Goal: Information Seeking & Learning: Learn about a topic

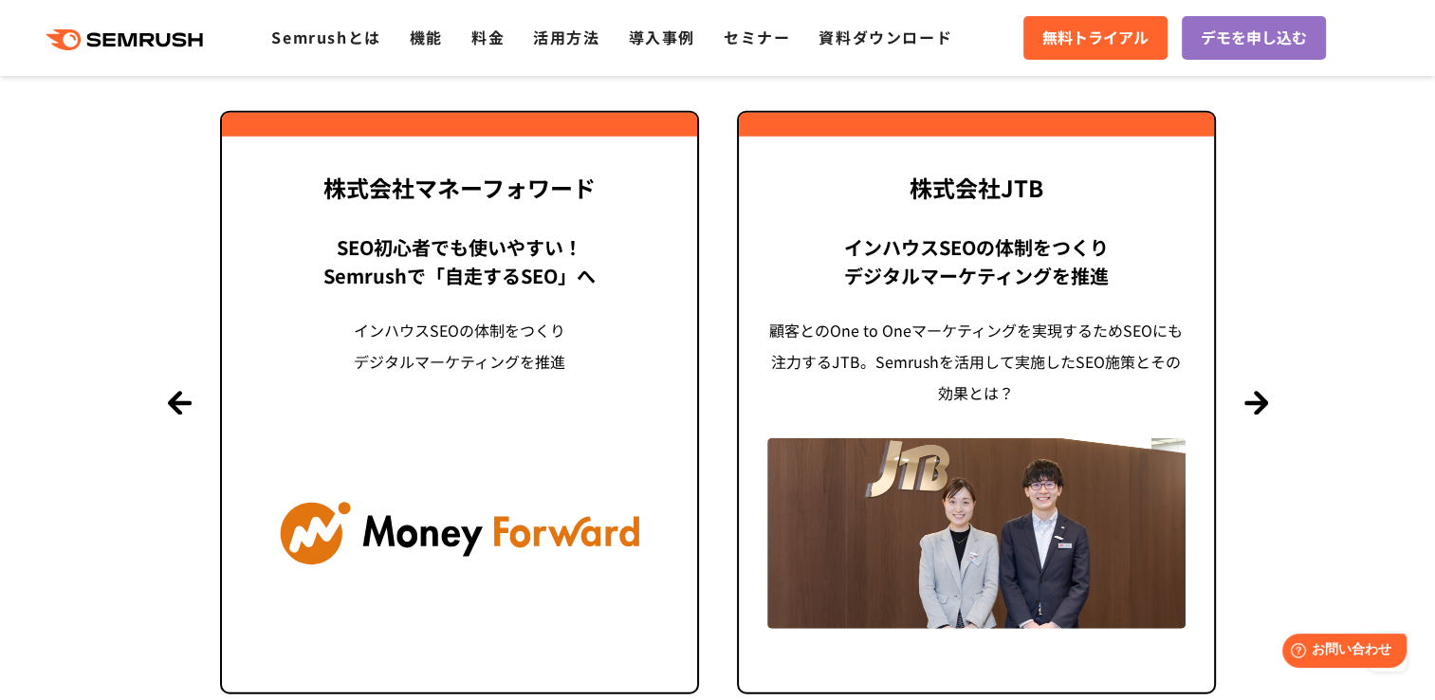
scroll to position [4649, 0]
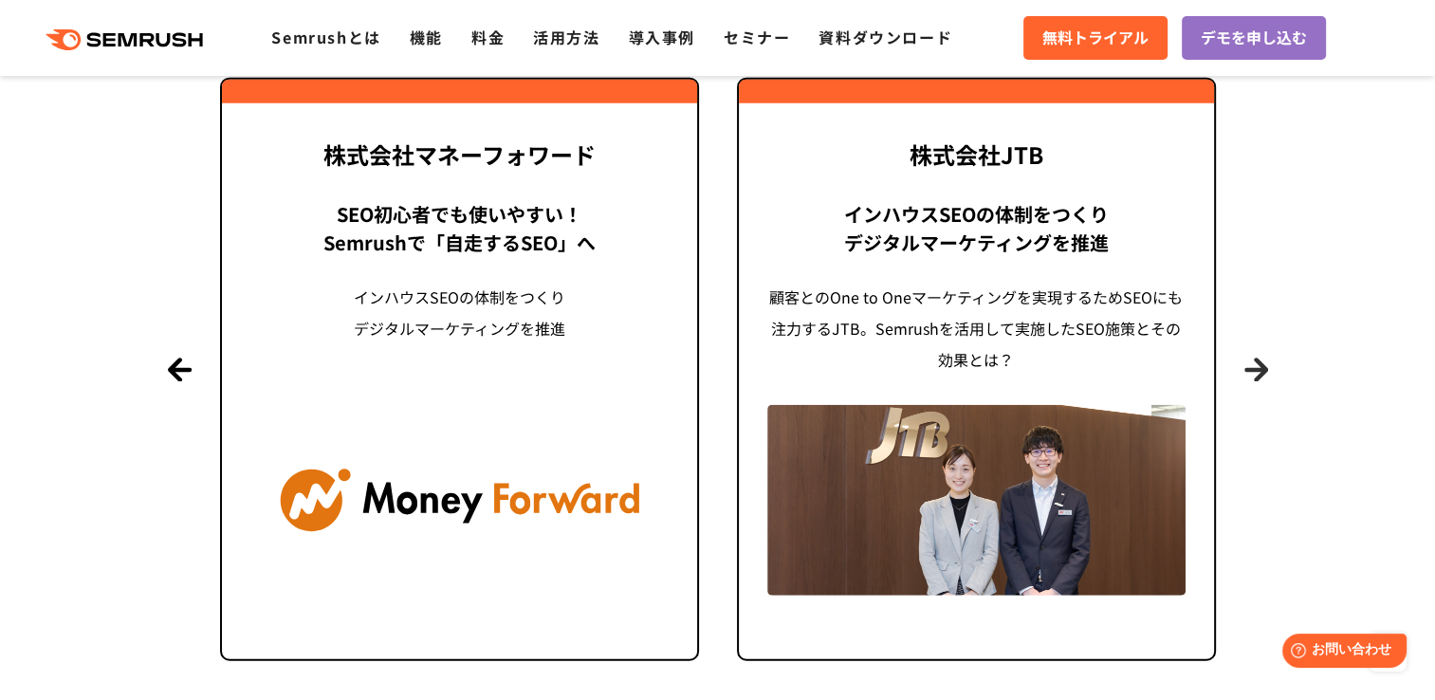
drag, startPoint x: 1260, startPoint y: 370, endPoint x: 1270, endPoint y: 457, distance: 87.9
click at [1270, 463] on section "導入事例 世界[DATE]万ユーザーが利用する Semrushの導入事例 Previous 株式会社LIXIL 「テクニカルSEOの実践でサイトを健全に Si…" at bounding box center [717, 272] width 1435 height 1001
click at [1259, 358] on button "Next" at bounding box center [1257, 370] width 24 height 24
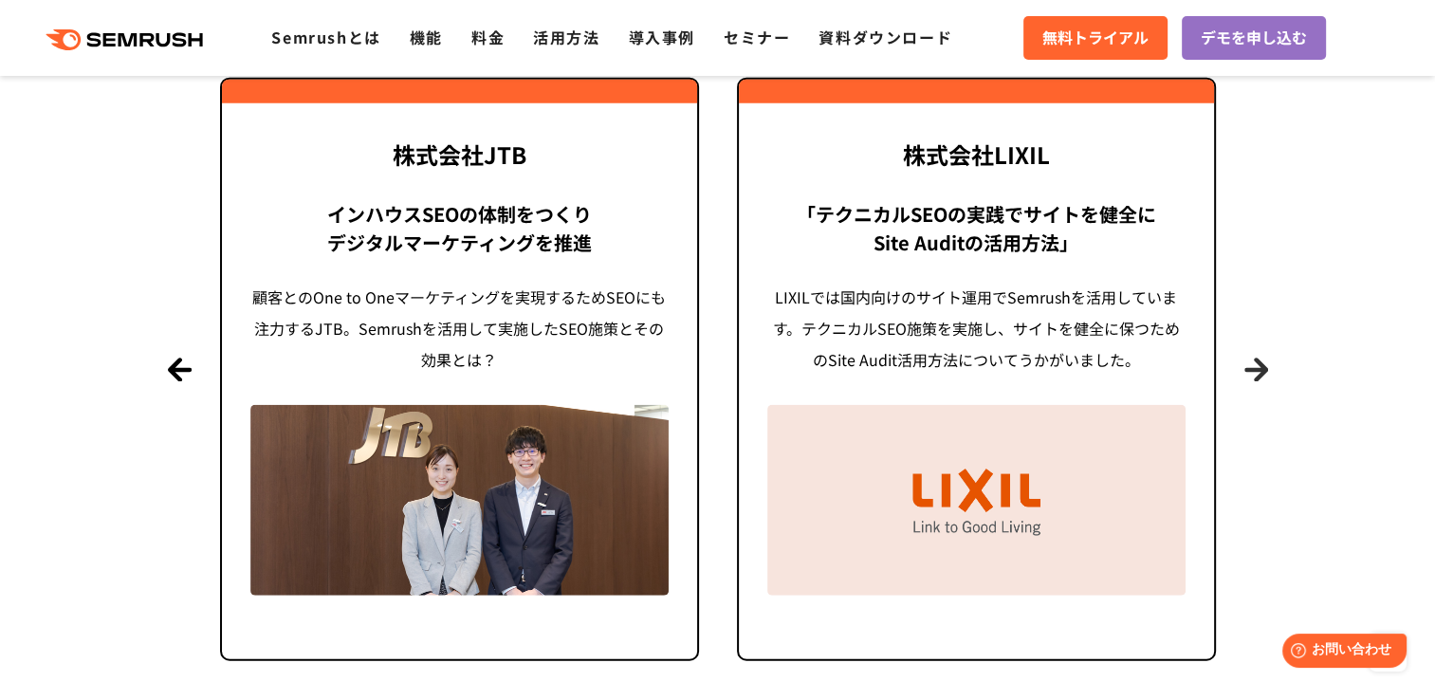
click at [1260, 361] on button "Next" at bounding box center [1257, 370] width 24 height 24
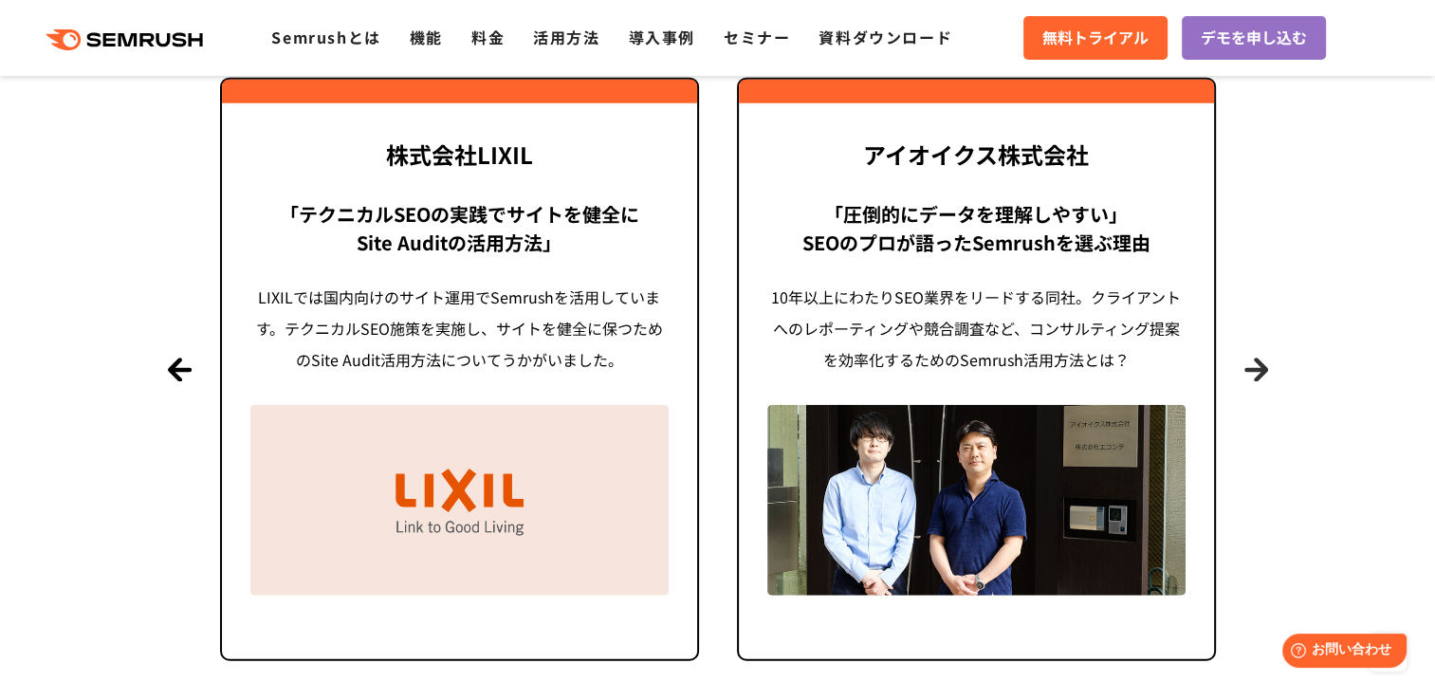
click at [1260, 361] on button "Next" at bounding box center [1257, 370] width 24 height 24
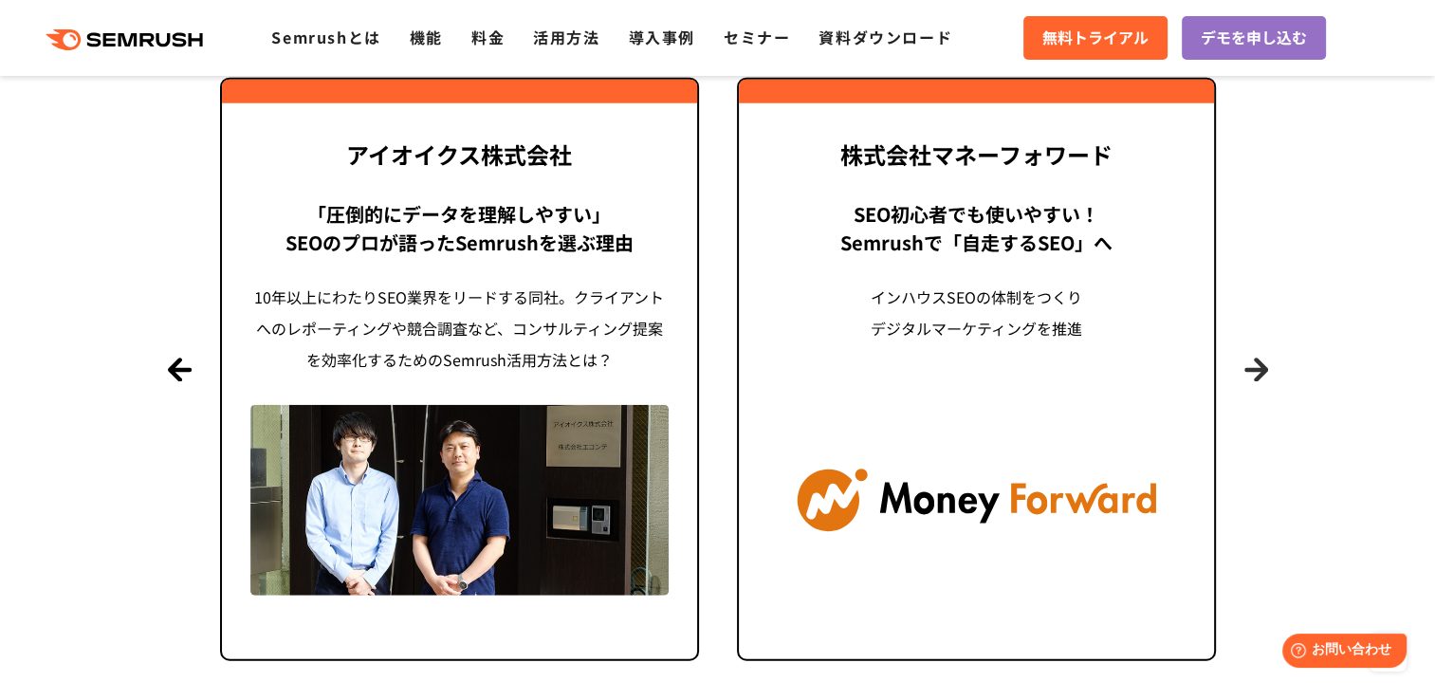
click at [1260, 361] on button "Next" at bounding box center [1257, 370] width 24 height 24
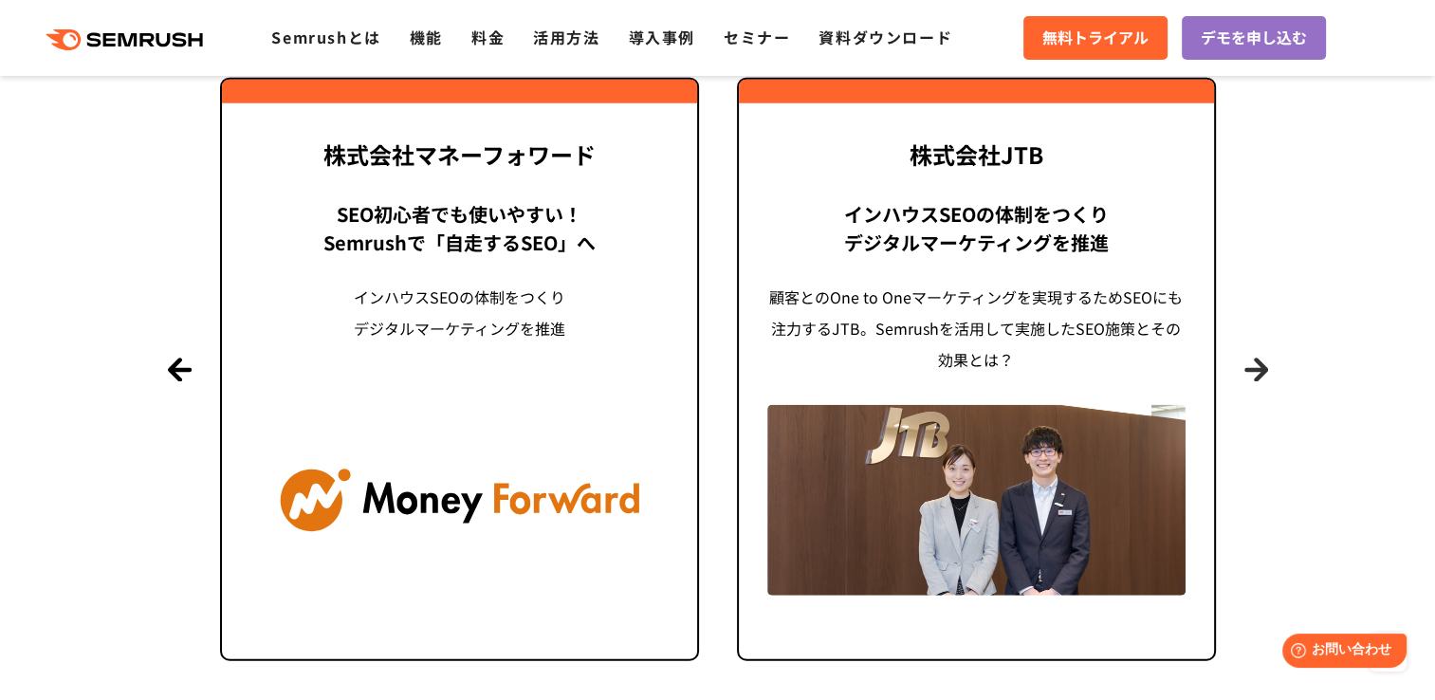
click at [1260, 361] on button "Next" at bounding box center [1257, 370] width 24 height 24
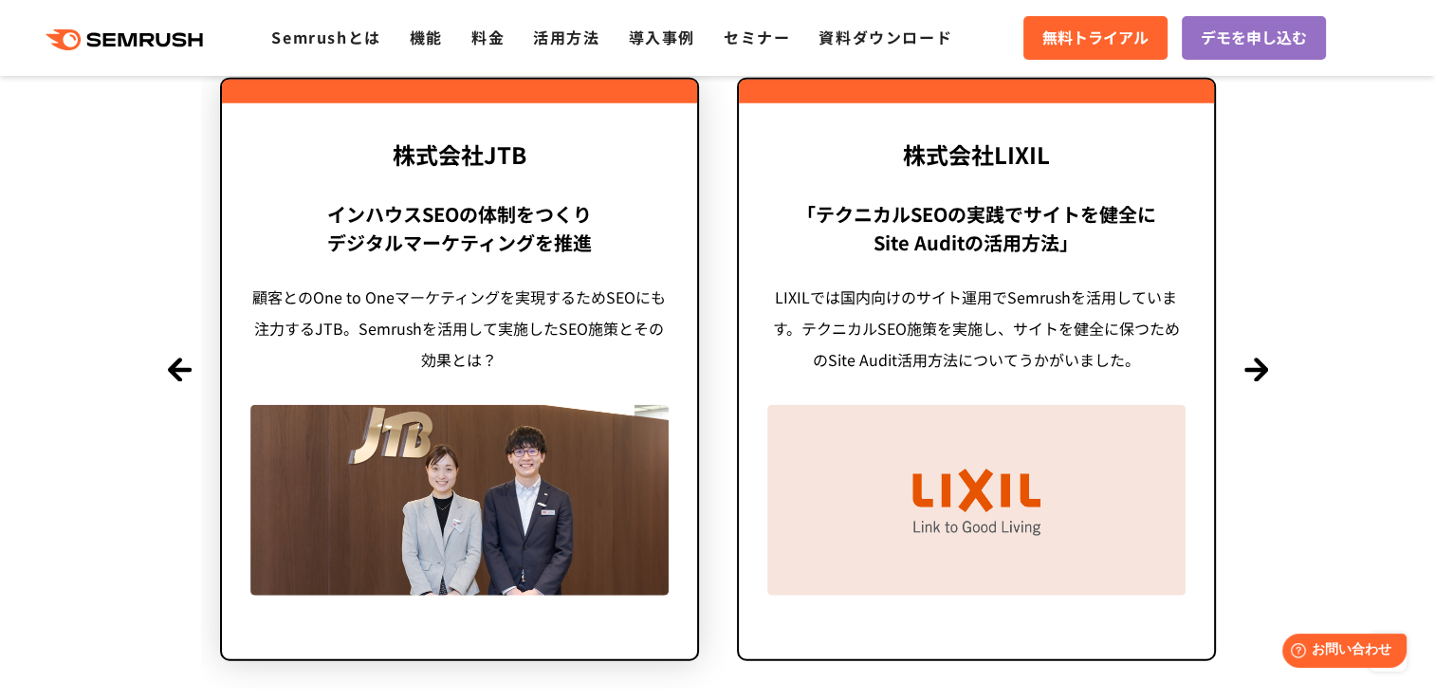
click at [540, 373] on div "顧客とのOne to Oneマーケティングを実現するためSEOにも注力するJTB。Semrushを活用して実施したSEO施策とその効果とは？" at bounding box center [459, 329] width 418 height 94
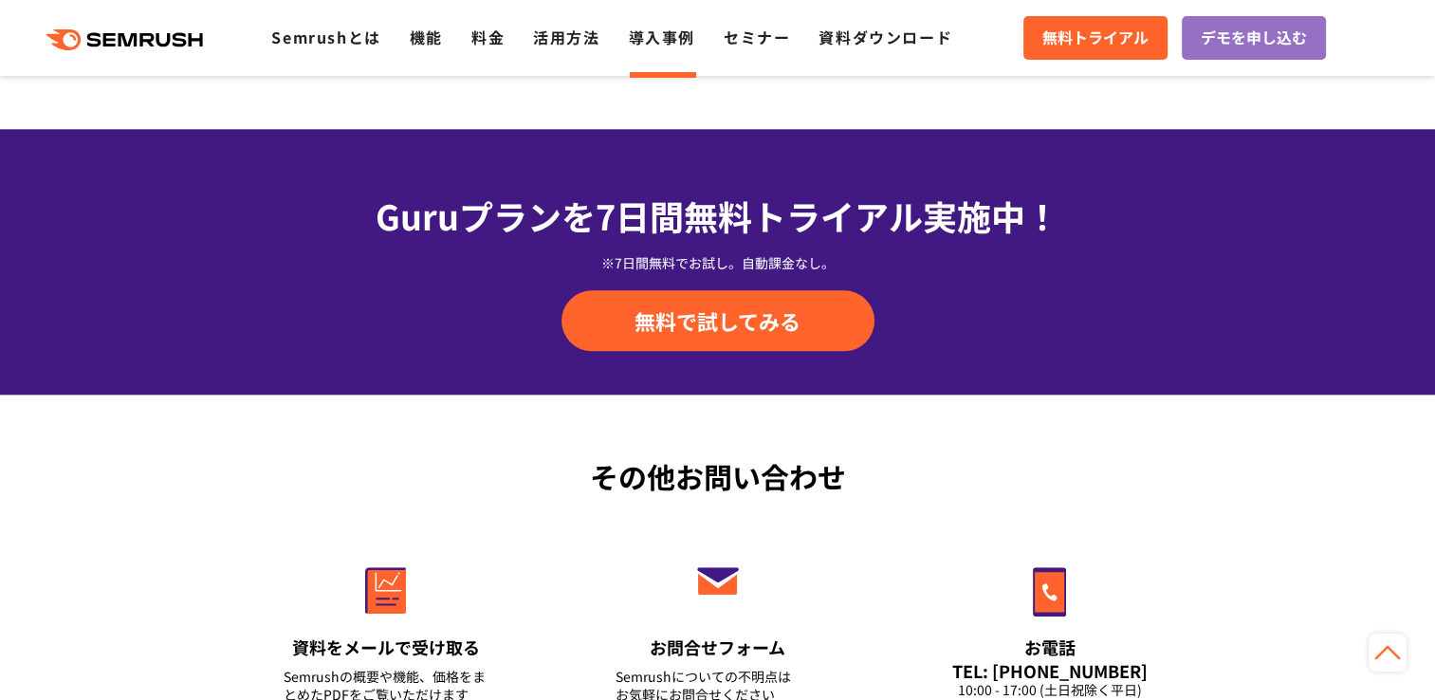
scroll to position [9722, 0]
